Goal: Information Seeking & Learning: Learn about a topic

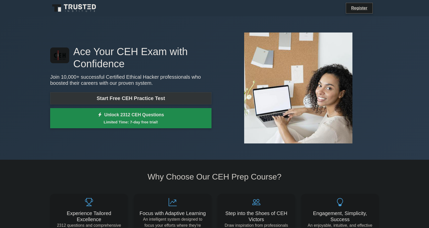
click at [128, 94] on link "Start Free CEH Practice Test" at bounding box center [130, 98] width 161 height 12
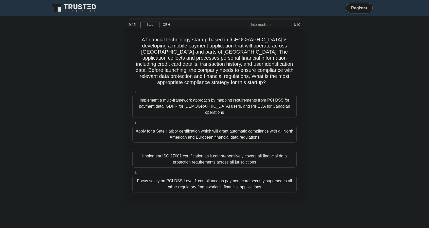
click at [237, 126] on div "Apply for a Safe Harbor certification which will grant automatic compliance wit…" at bounding box center [214, 134] width 164 height 17
click at [132, 121] on input "b. Apply for a Safe Harbor certification which will grant automatic compliance …" at bounding box center [132, 122] width 0 height 3
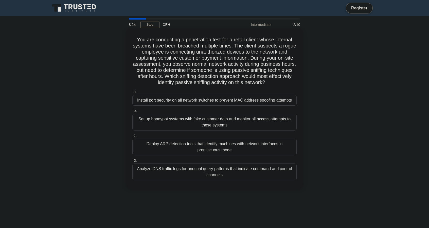
click at [235, 143] on div "Deploy ARP detection tools that identify machines with network interfaces in pr…" at bounding box center [214, 146] width 164 height 17
click at [132, 137] on input "c. Deploy ARP detection tools that identify machines with network interfaces in…" at bounding box center [132, 135] width 0 height 3
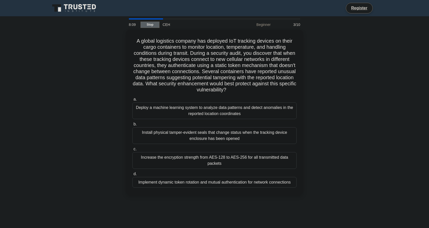
click at [141, 24] on link "Stop" at bounding box center [149, 25] width 19 height 6
